Goal: Navigation & Orientation: Find specific page/section

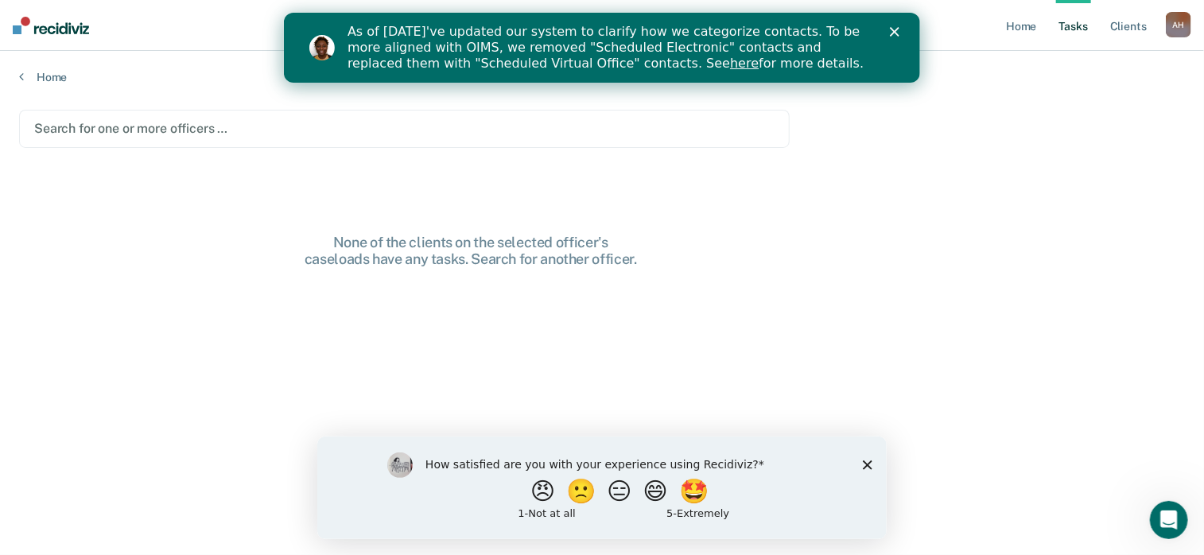
click at [896, 39] on div "As of [DATE]'ve updated our system to clarify how we categorize contacts. To be…" at bounding box center [601, 47] width 636 height 57
click at [897, 29] on polygon "Close" at bounding box center [894, 32] width 10 height 10
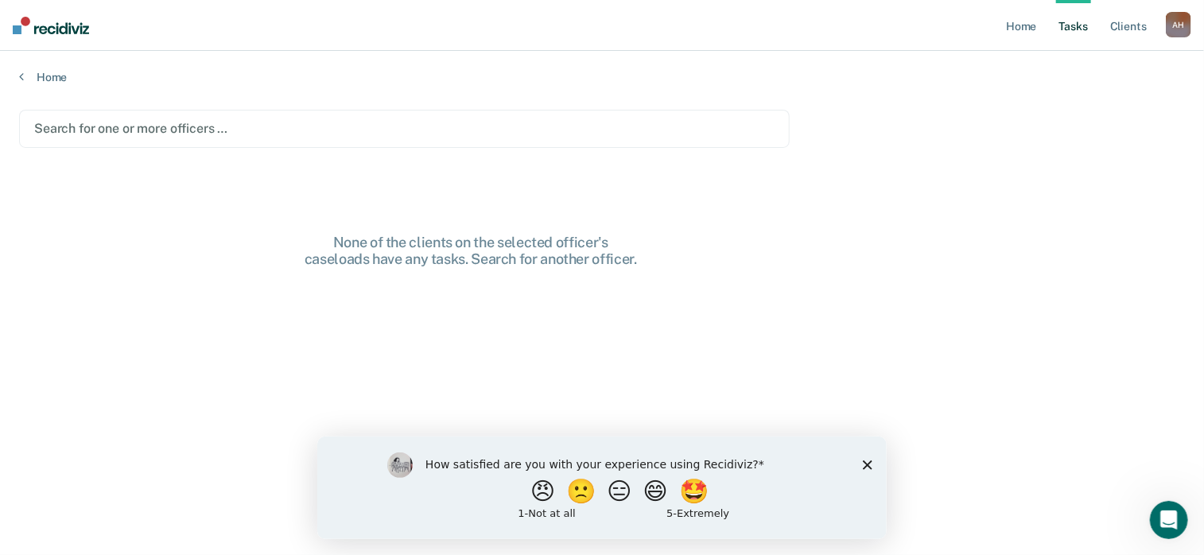
click at [867, 464] on polygon "Close survey" at bounding box center [867, 465] width 10 height 10
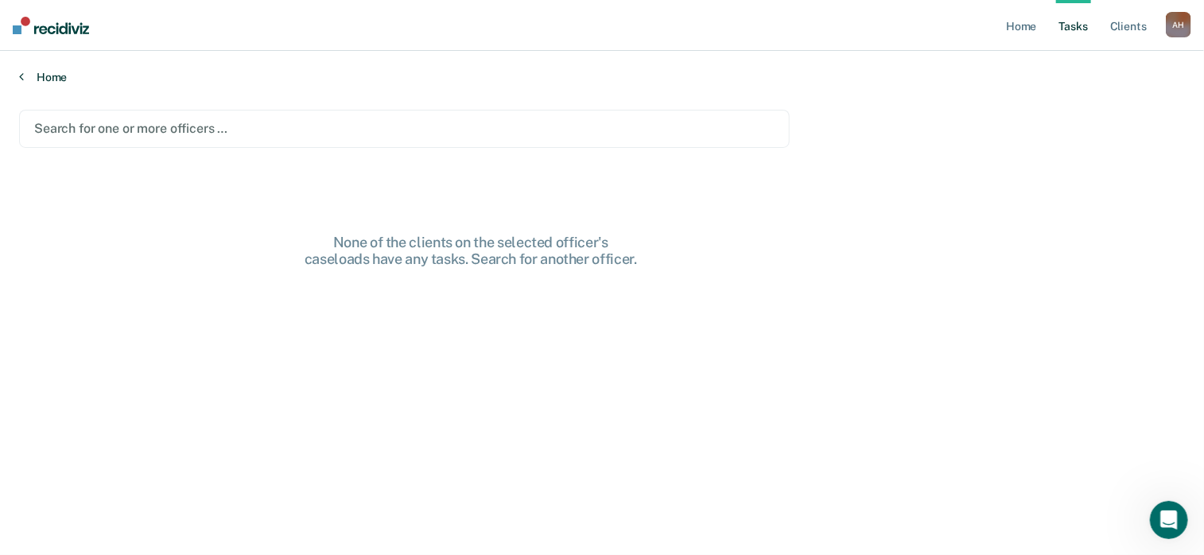
drag, startPoint x: 67, startPoint y: 77, endPoint x: 45, endPoint y: 76, distance: 21.5
click at [45, 76] on link "Home" at bounding box center [602, 77] width 1166 height 14
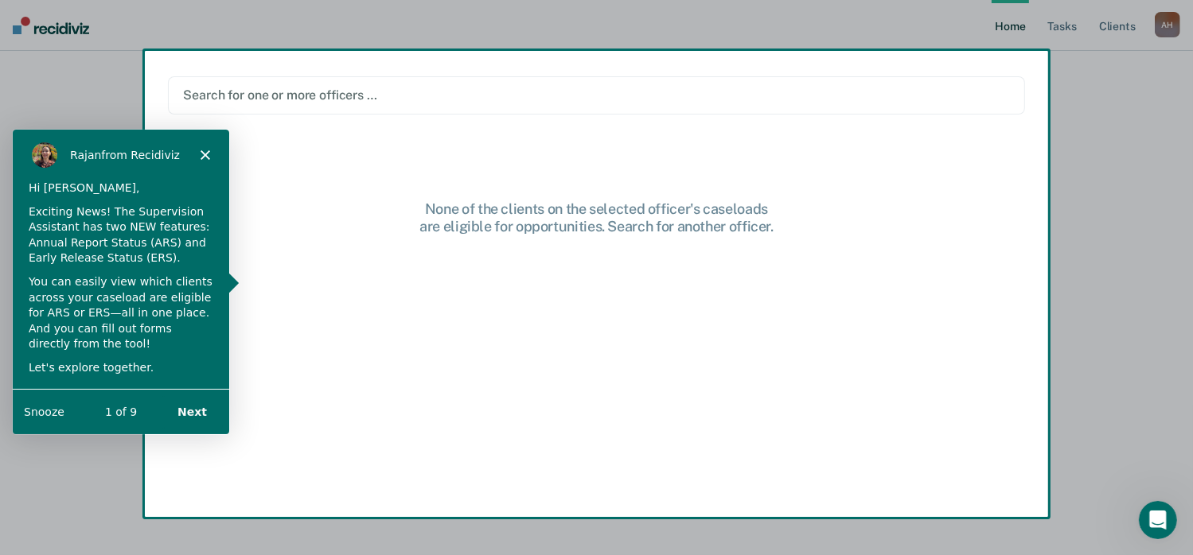
click at [192, 406] on button "Next" at bounding box center [191, 411] width 61 height 33
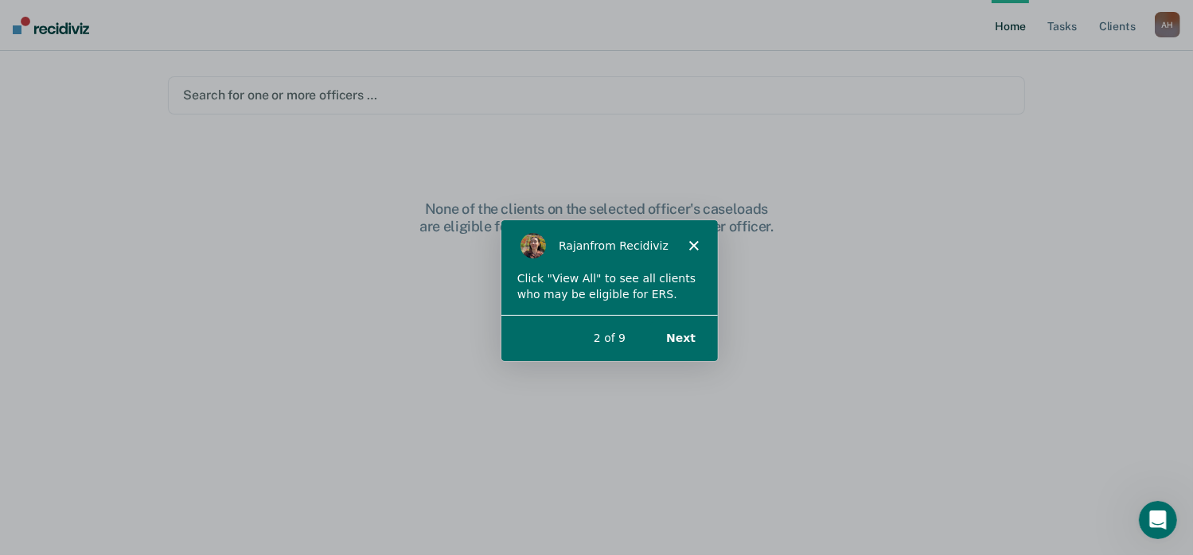
click at [685, 337] on button "Next" at bounding box center [678, 337] width 61 height 33
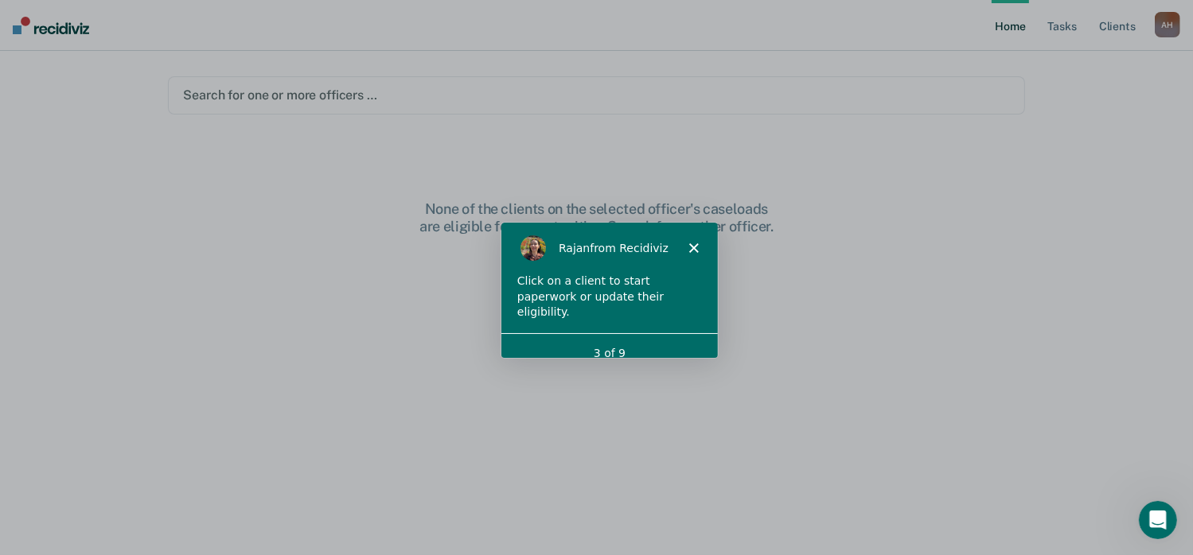
click at [685, 344] on div "3 of 9" at bounding box center [608, 352] width 216 height 17
click at [691, 249] on icon "Close" at bounding box center [692, 247] width 10 height 10
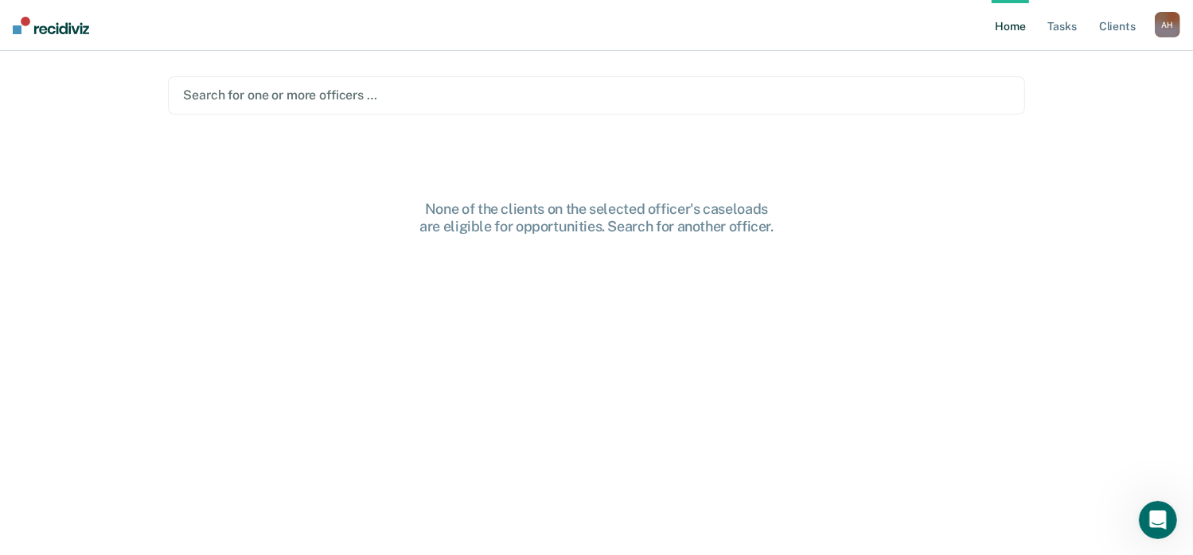
click at [1165, 26] on div "A H" at bounding box center [1166, 24] width 25 height 25
click at [1068, 27] on link "Tasks" at bounding box center [1062, 25] width 35 height 51
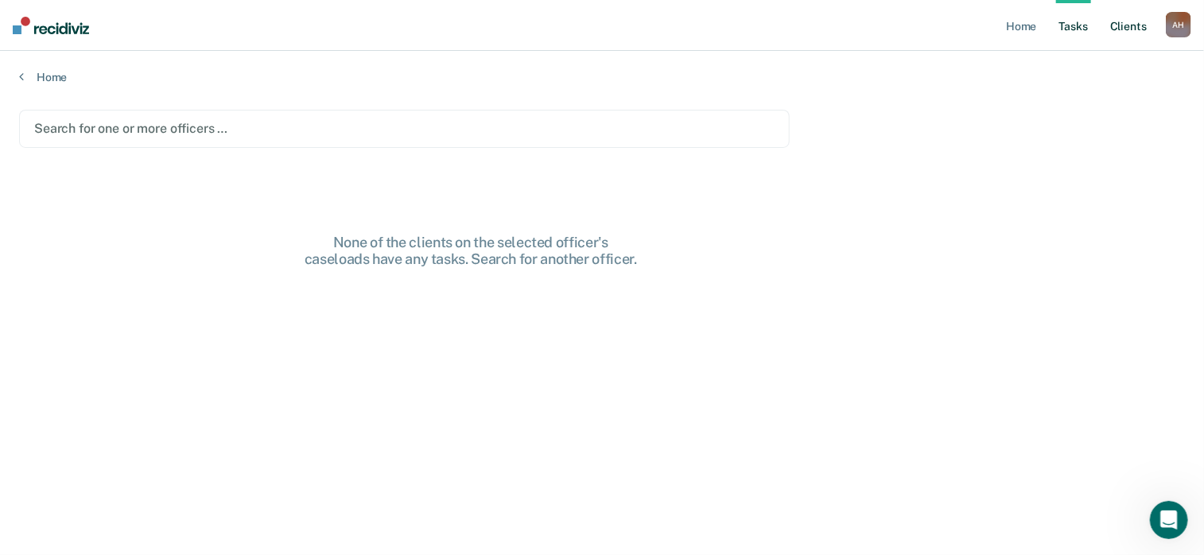
click at [1123, 33] on link "Client s" at bounding box center [1128, 25] width 43 height 51
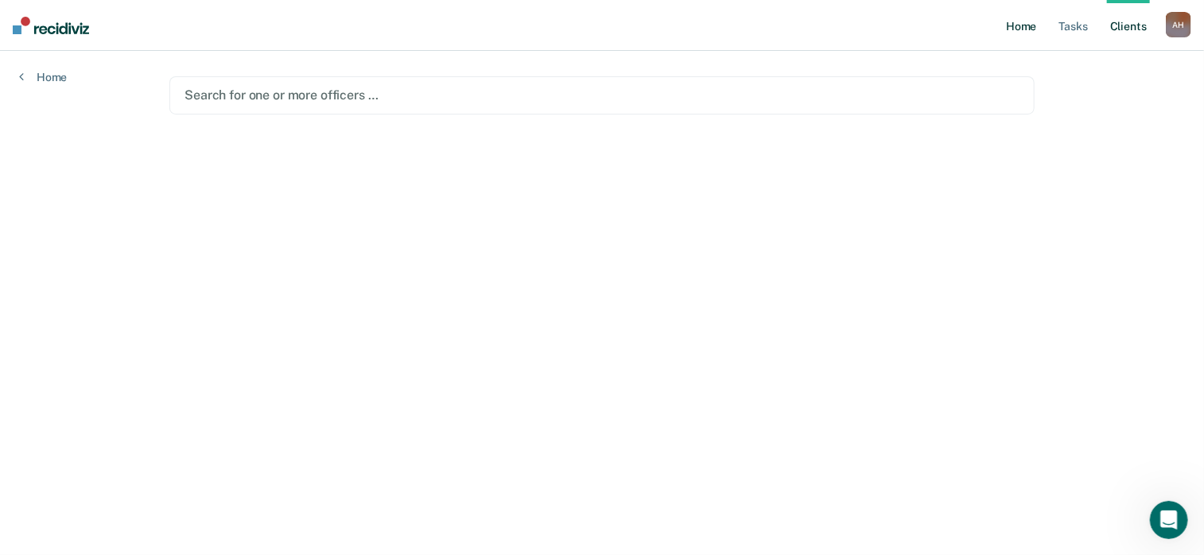
click at [1021, 32] on link "Home" at bounding box center [1021, 25] width 37 height 51
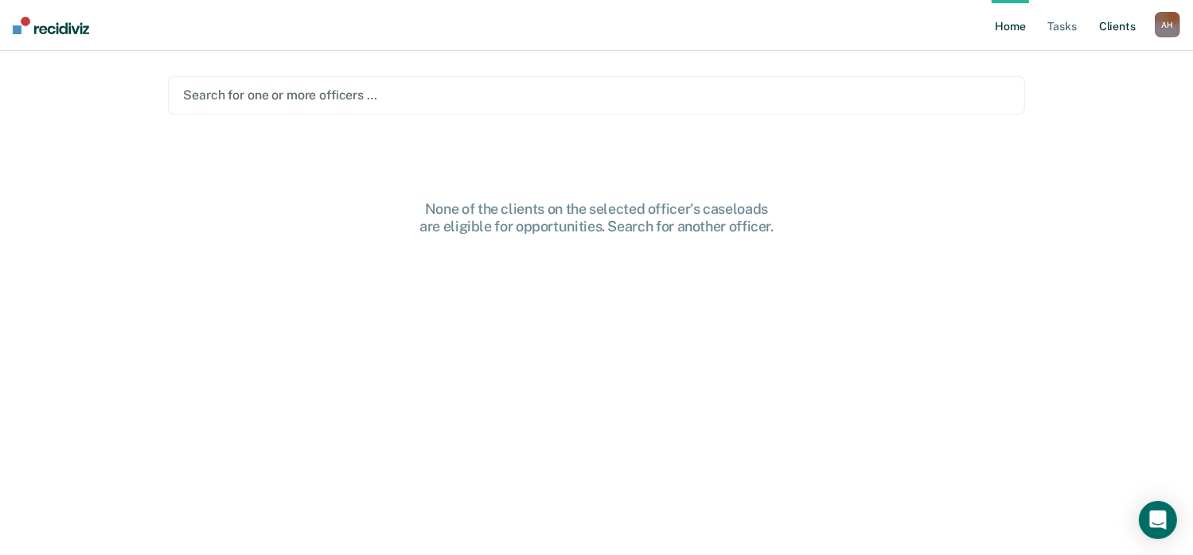
click at [1120, 33] on link "Client s" at bounding box center [1116, 25] width 43 height 51
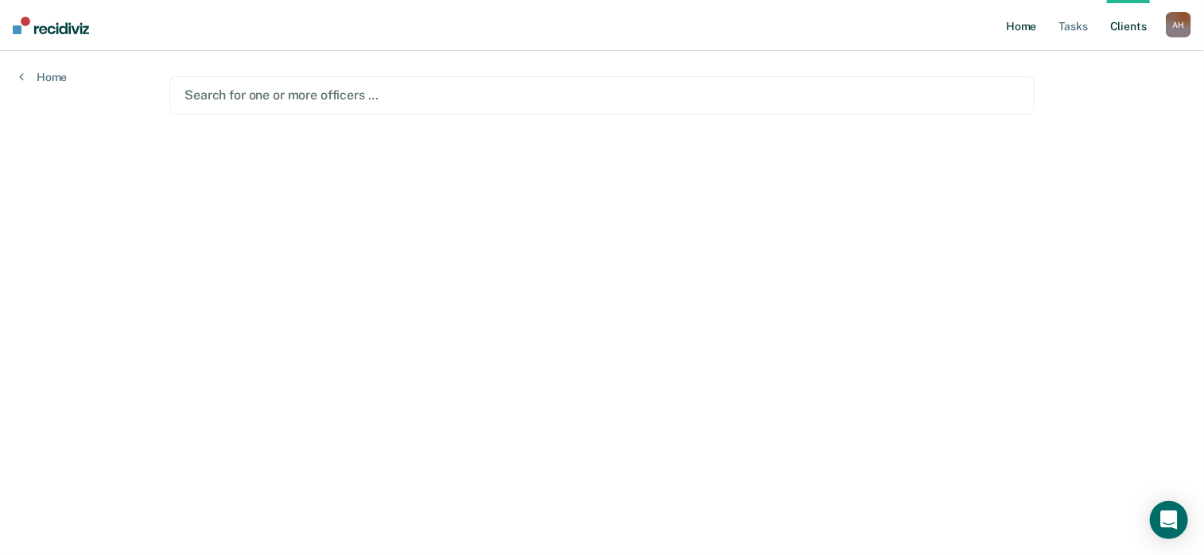
click at [1017, 40] on link "Home" at bounding box center [1021, 25] width 37 height 51
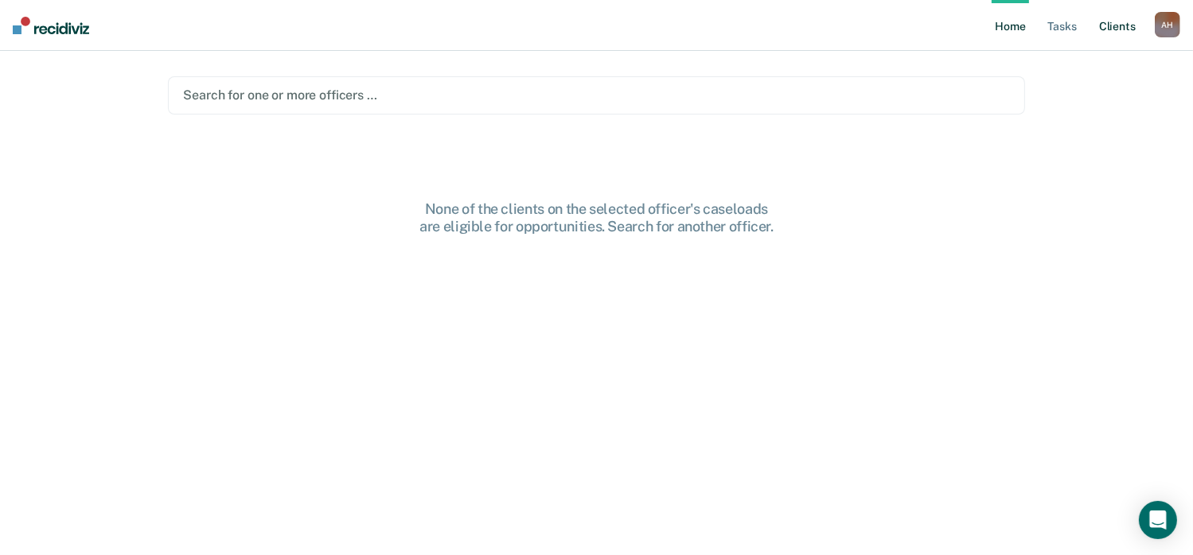
click at [1115, 41] on link "Client s" at bounding box center [1116, 25] width 43 height 51
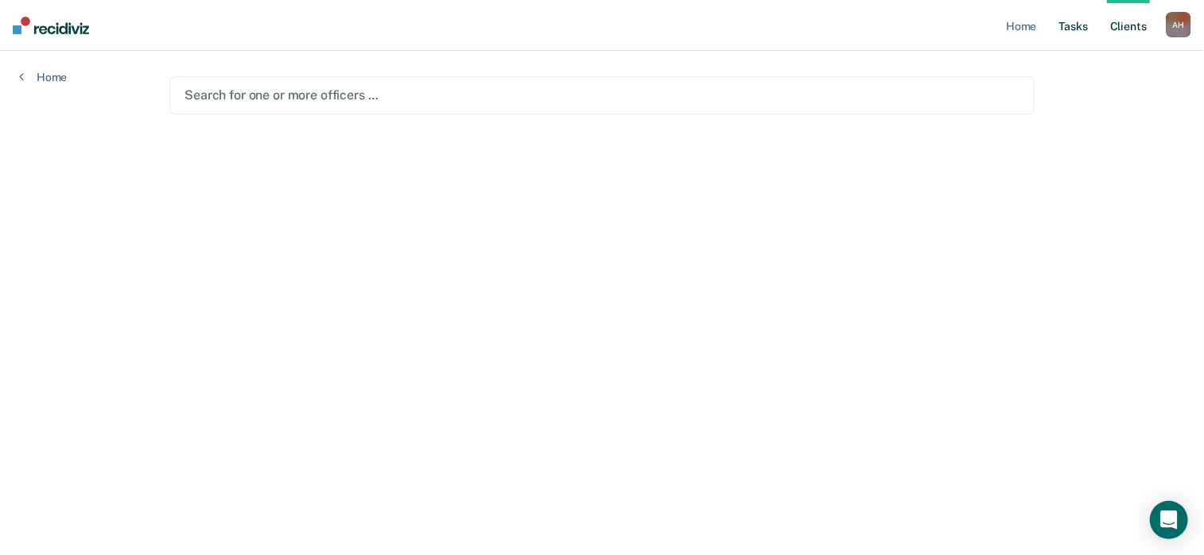
click at [1076, 38] on link "Tasks" at bounding box center [1073, 25] width 35 height 51
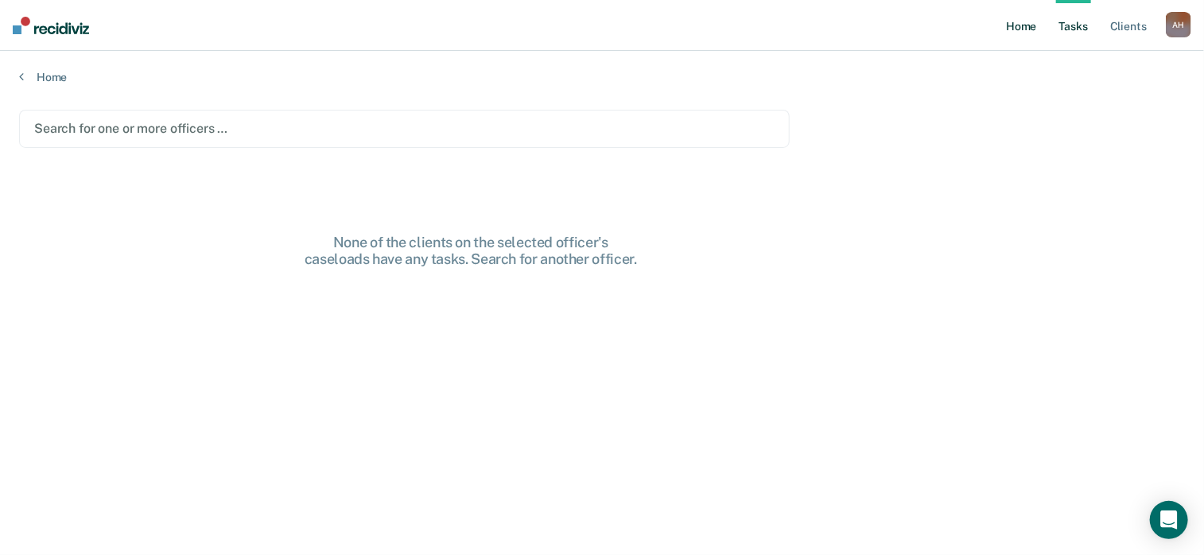
click at [1037, 26] on link "Home" at bounding box center [1021, 25] width 37 height 51
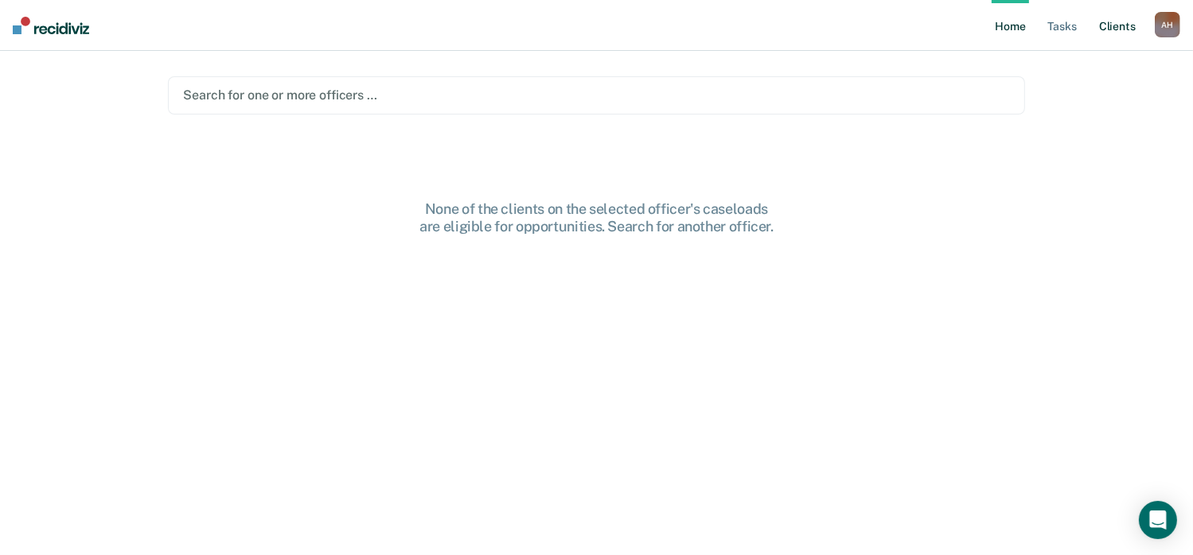
click at [1126, 37] on link "Client s" at bounding box center [1116, 25] width 43 height 51
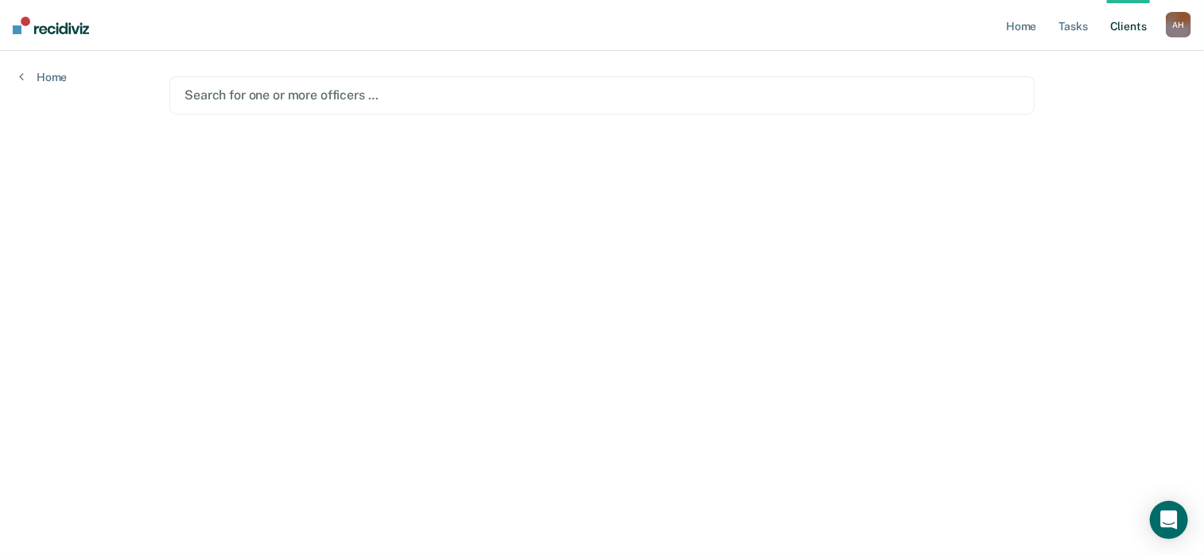
click at [1184, 37] on div "[PERSON_NAME] A H Profile How it works Log Out" at bounding box center [1178, 27] width 25 height 30
click at [1180, 29] on div "A H" at bounding box center [1178, 24] width 25 height 25
click at [1081, 61] on link "Profile" at bounding box center [1115, 65] width 128 height 14
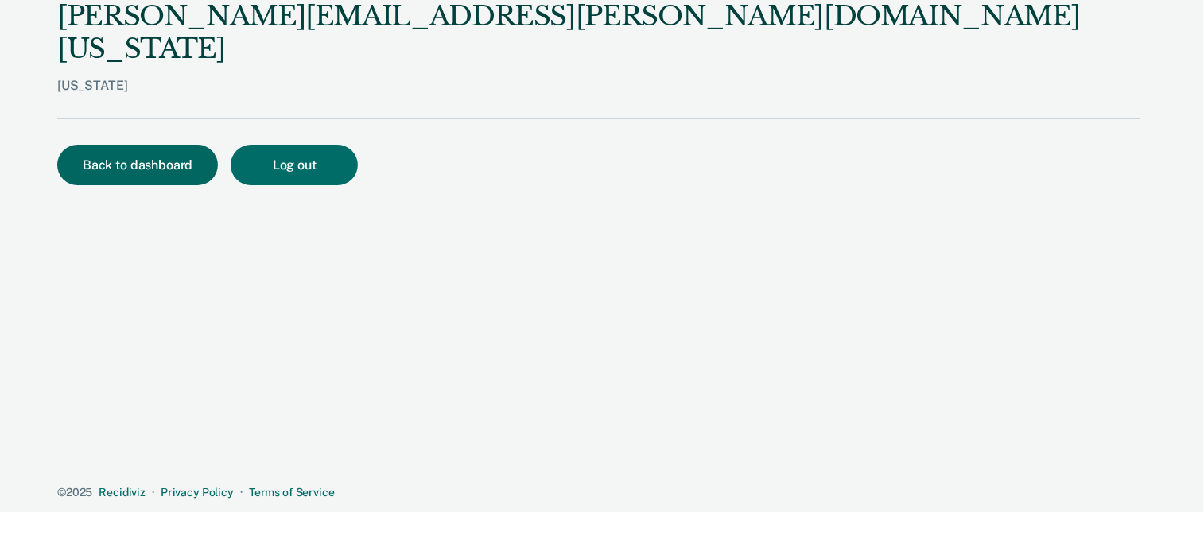
click at [165, 145] on button "Back to dashboard" at bounding box center [137, 165] width 161 height 41
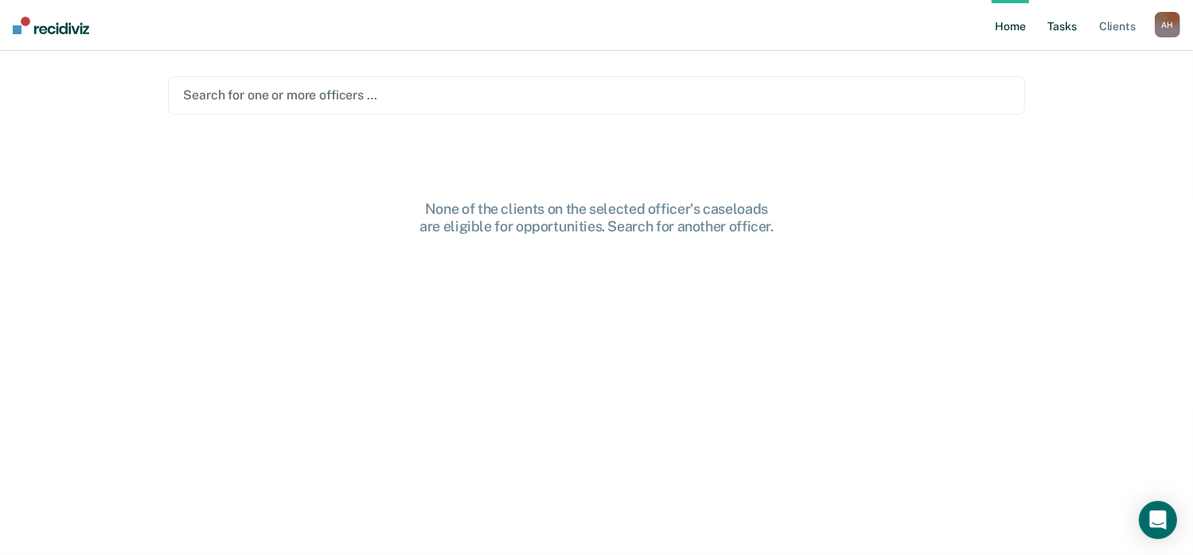
click at [1055, 29] on link "Tasks" at bounding box center [1062, 25] width 35 height 51
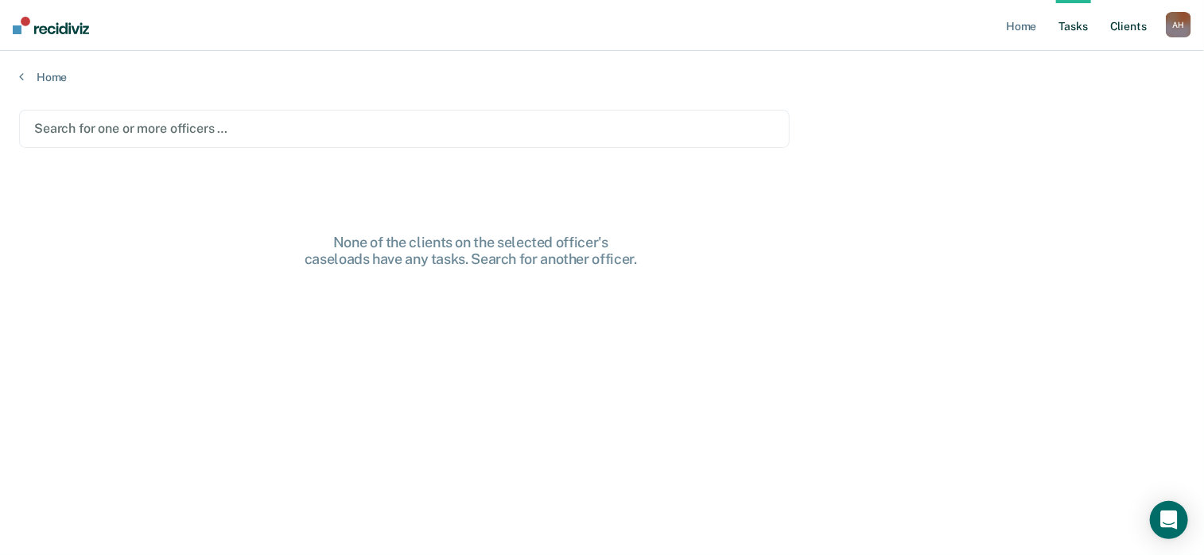
click at [1136, 27] on link "Client s" at bounding box center [1128, 25] width 43 height 51
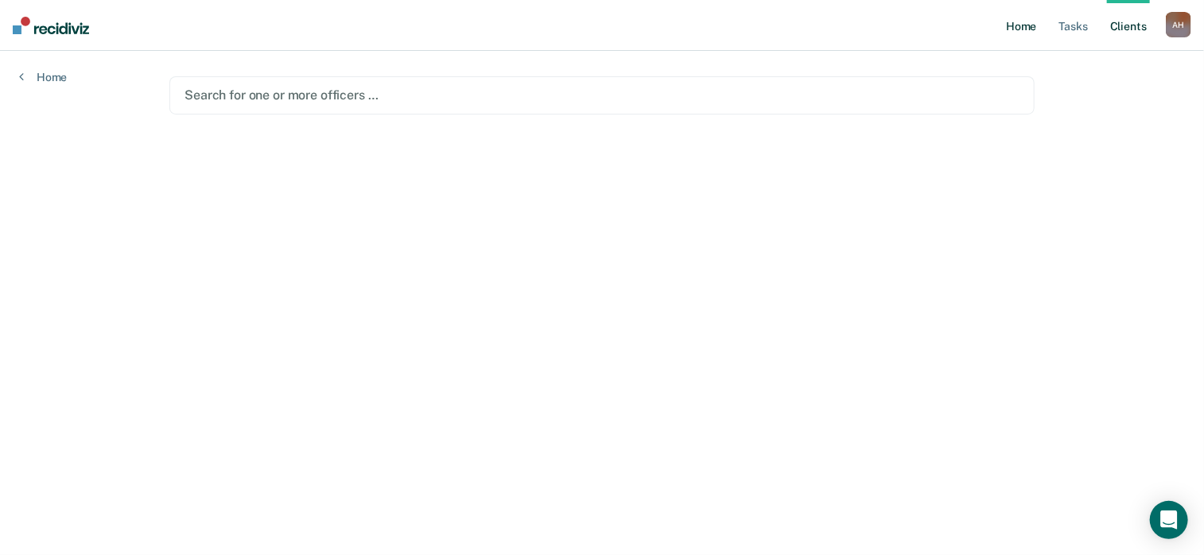
click at [1028, 29] on link "Home" at bounding box center [1021, 25] width 37 height 51
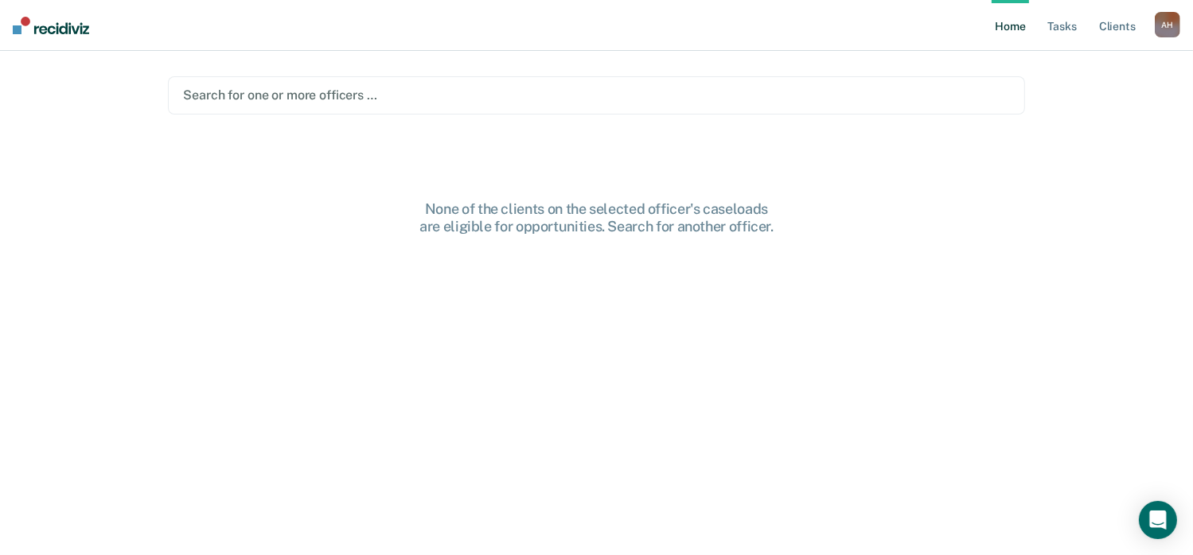
click at [1014, 28] on link "Home" at bounding box center [1009, 25] width 37 height 51
click at [1064, 24] on link "Tasks" at bounding box center [1062, 25] width 35 height 51
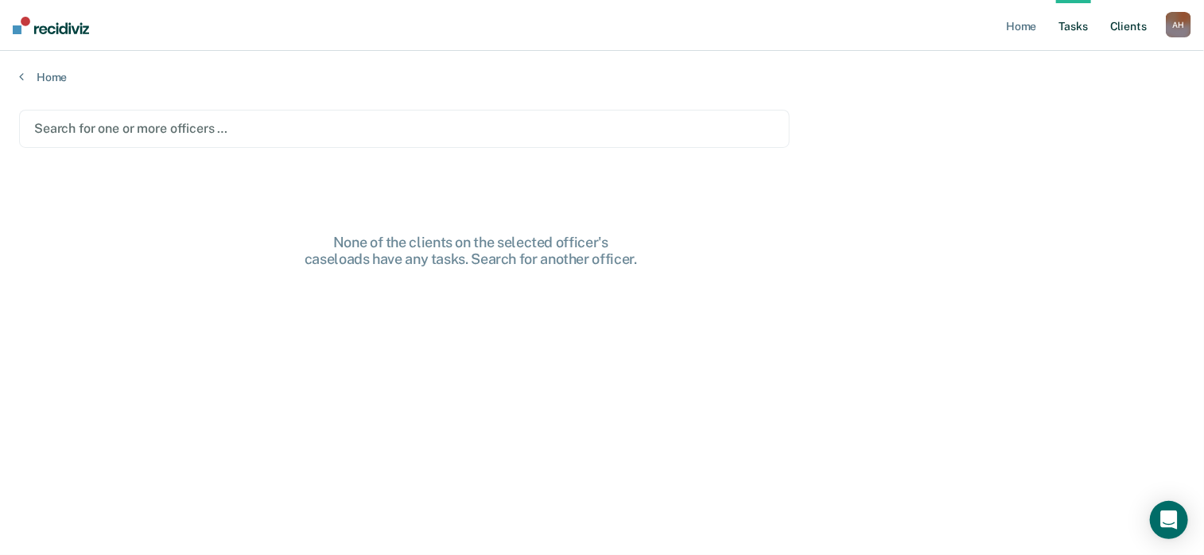
click at [1126, 25] on link "Client s" at bounding box center [1128, 25] width 43 height 51
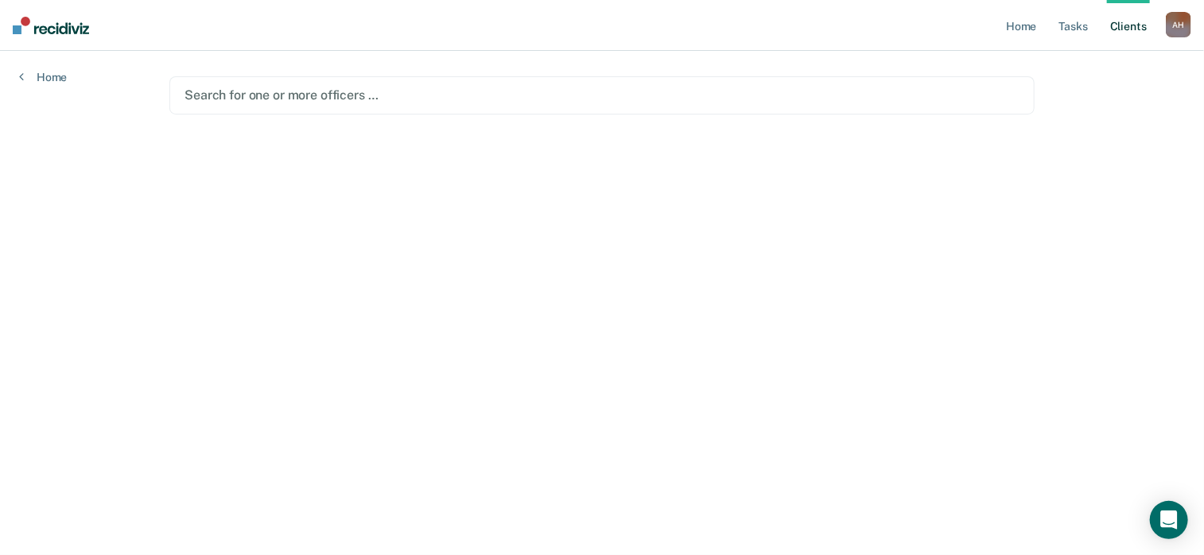
click at [1176, 25] on div "A H" at bounding box center [1178, 24] width 25 height 25
click at [1025, 60] on main "Search for one or more officers …" at bounding box center [602, 284] width 904 height 466
